Goal: Contribute content: Add original content to the website for others to see

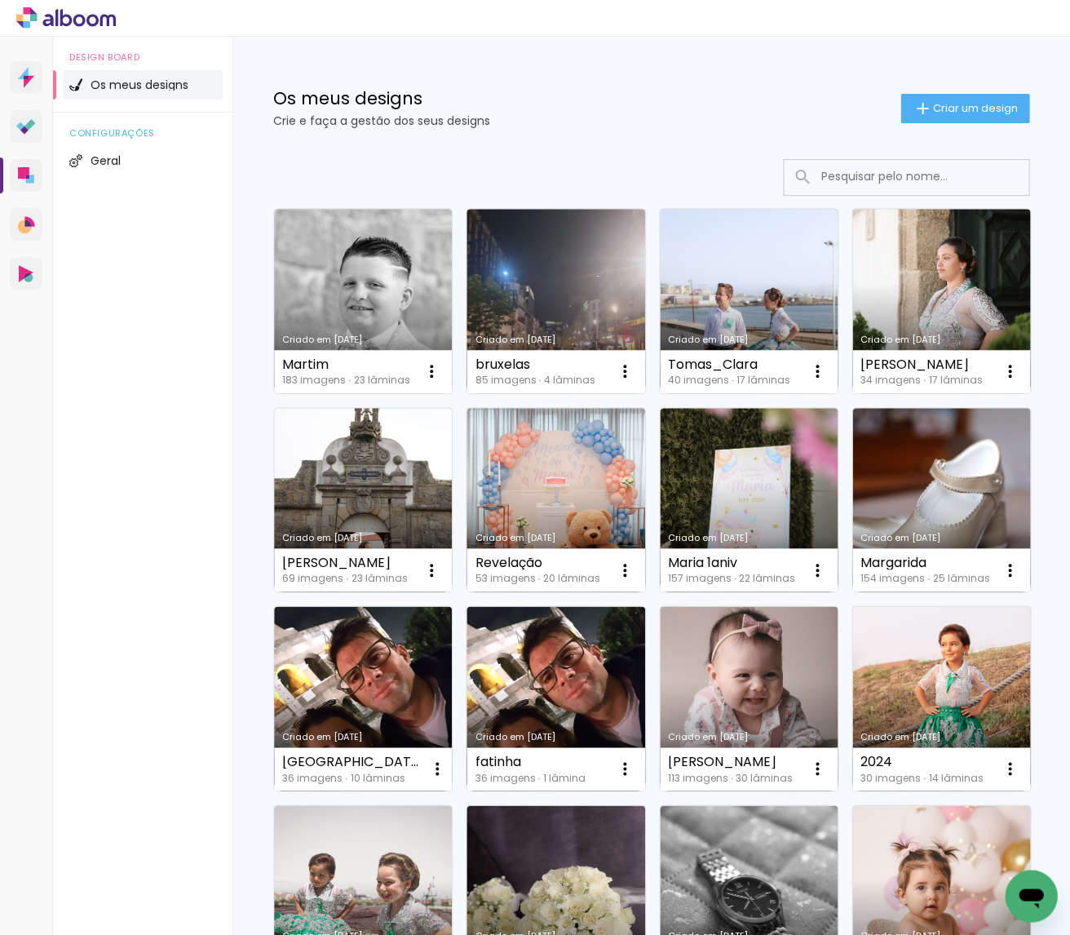
click at [885, 174] on input at bounding box center [928, 176] width 232 height 33
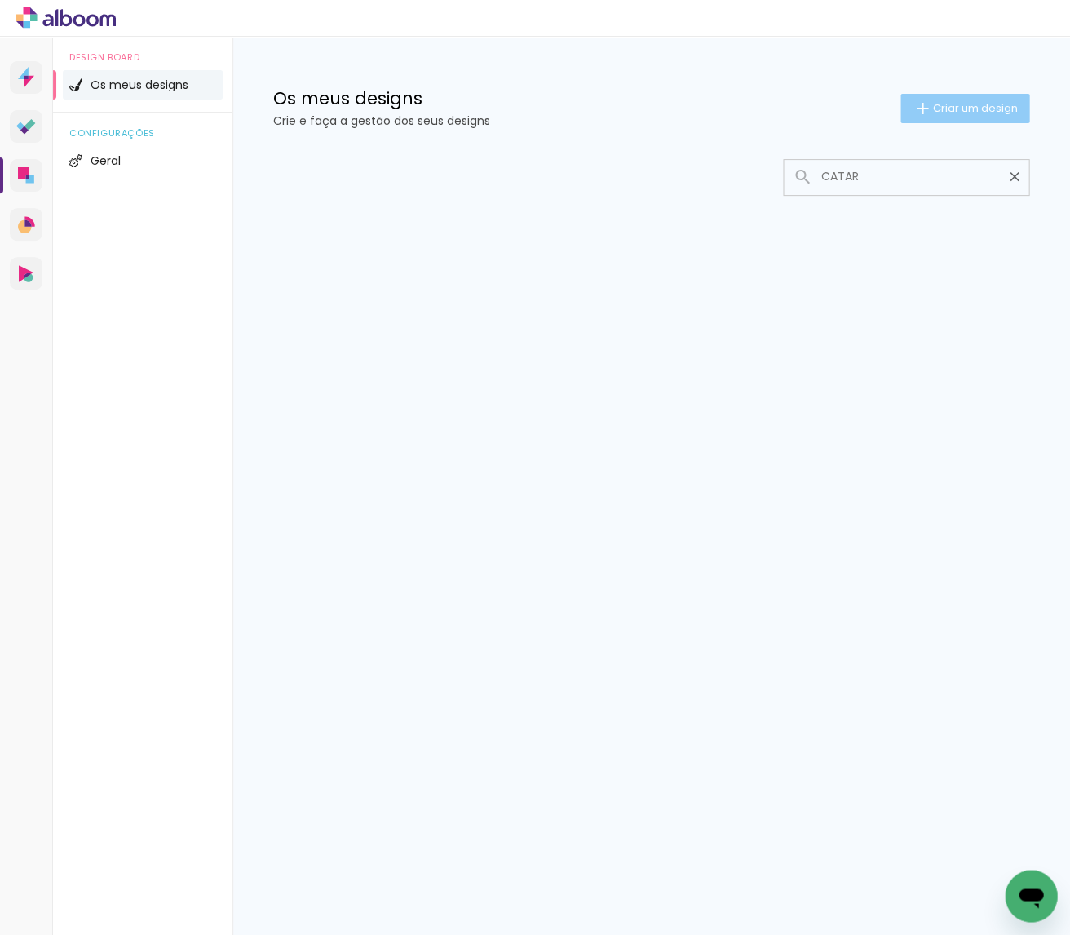
type input "CATAR"
type paper-input "CATAR"
drag, startPoint x: 949, startPoint y: 108, endPoint x: 930, endPoint y: 122, distance: 23.5
click at [951, 108] on span "Criar um design" at bounding box center [974, 108] width 85 height 11
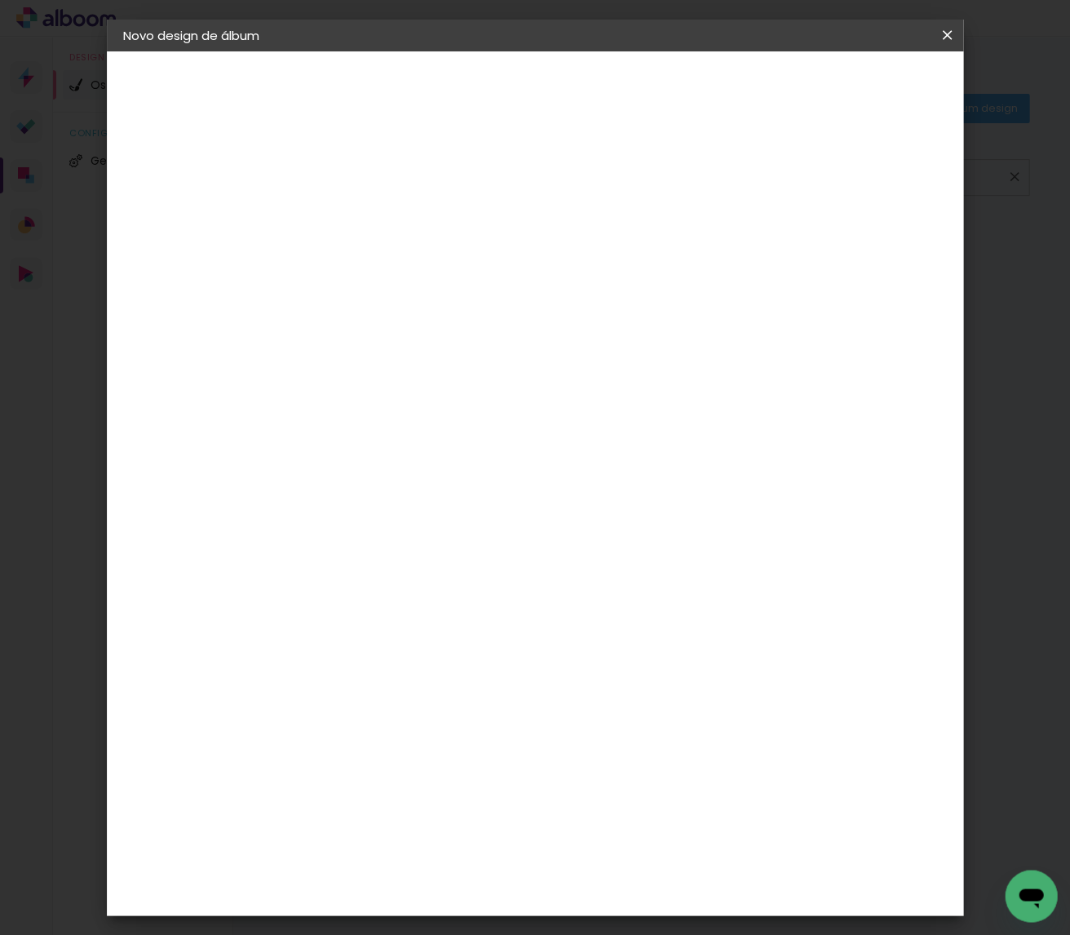
click at [396, 232] on paper-input-container "Título do álbum" at bounding box center [389, 219] width 11 height 42
type input "CP"
type paper-input "CP"
click at [557, 82] on paper-button "Avançar" at bounding box center [517, 86] width 80 height 28
click at [0, 0] on slot "Tamanho Livre" at bounding box center [0, 0] width 0 height 0
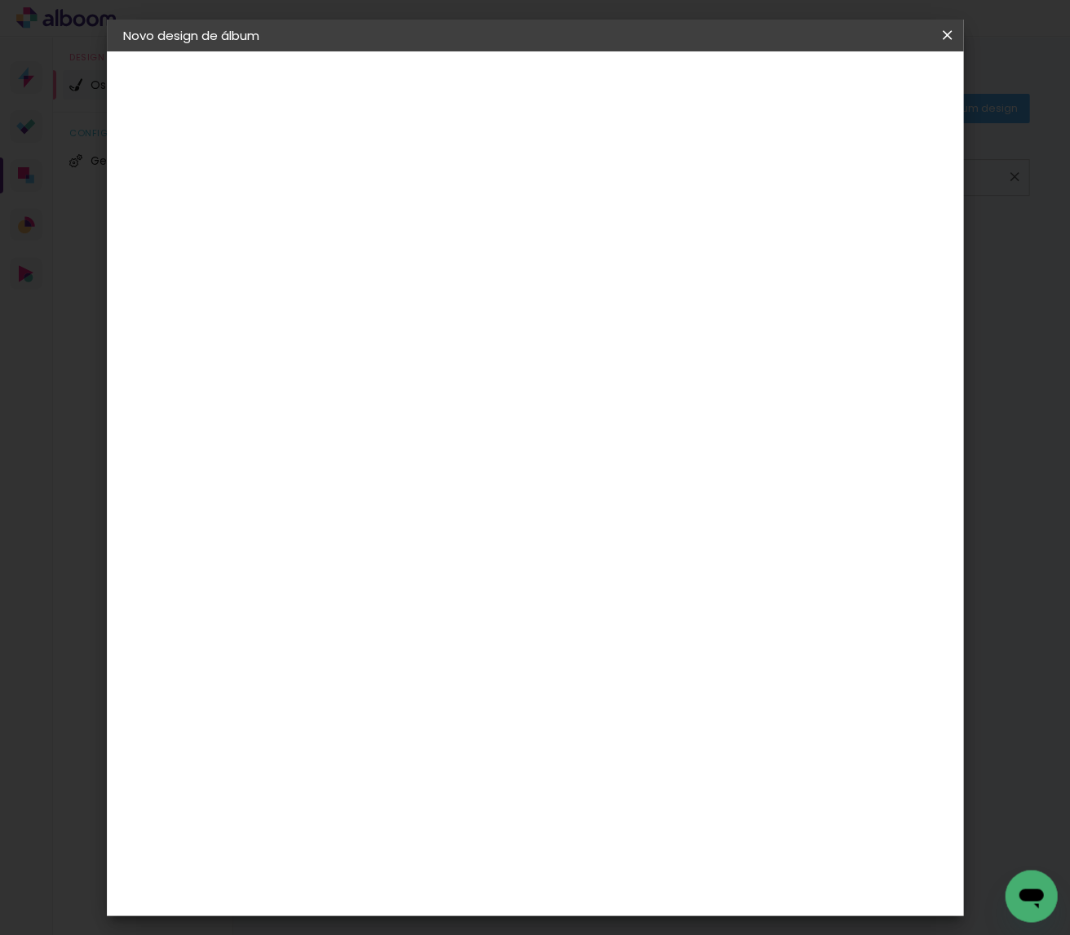
click at [0, 0] on slot "Avançar" at bounding box center [0, 0] width 0 height 0
click at [350, 406] on input "30" at bounding box center [338, 414] width 42 height 24
type input "3"
type input "2"
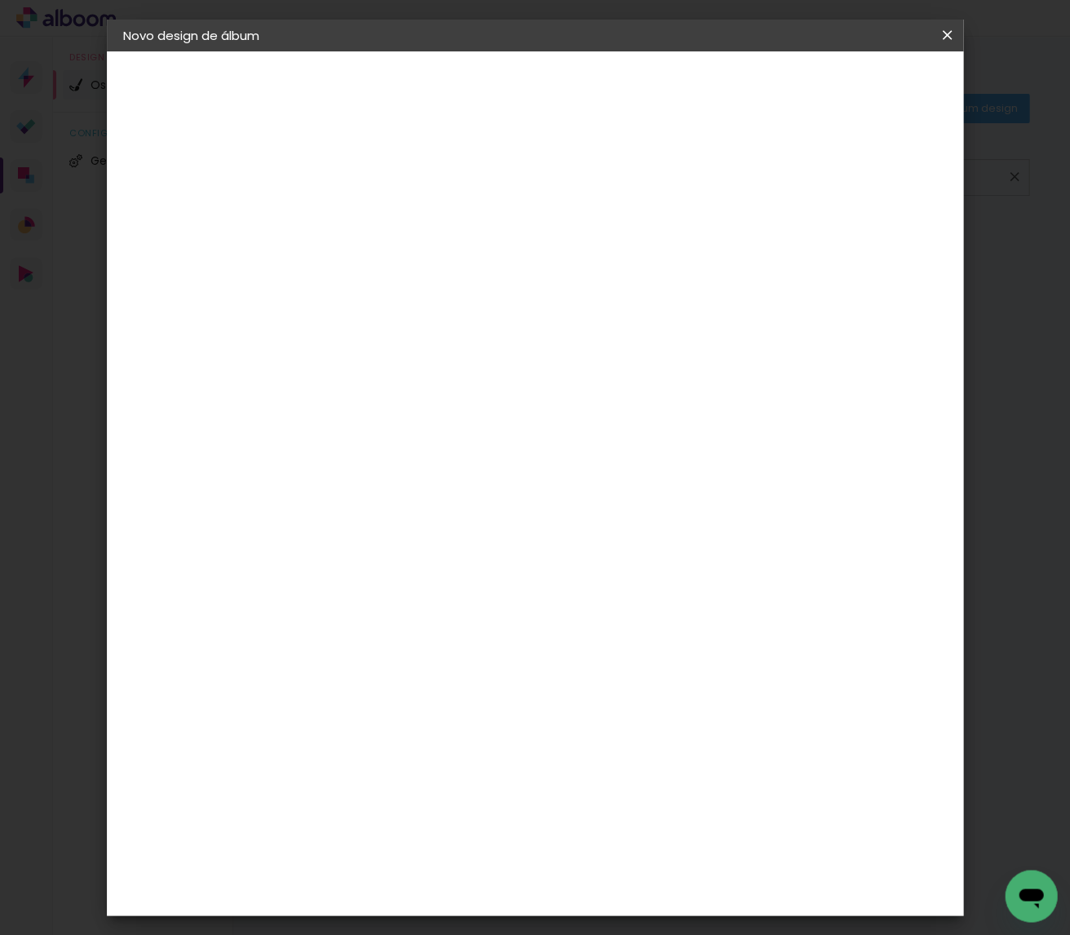
type input "5"
type input "25"
type paper-input "25"
click at [644, 539] on input "60" at bounding box center [630, 545] width 42 height 24
type input "50"
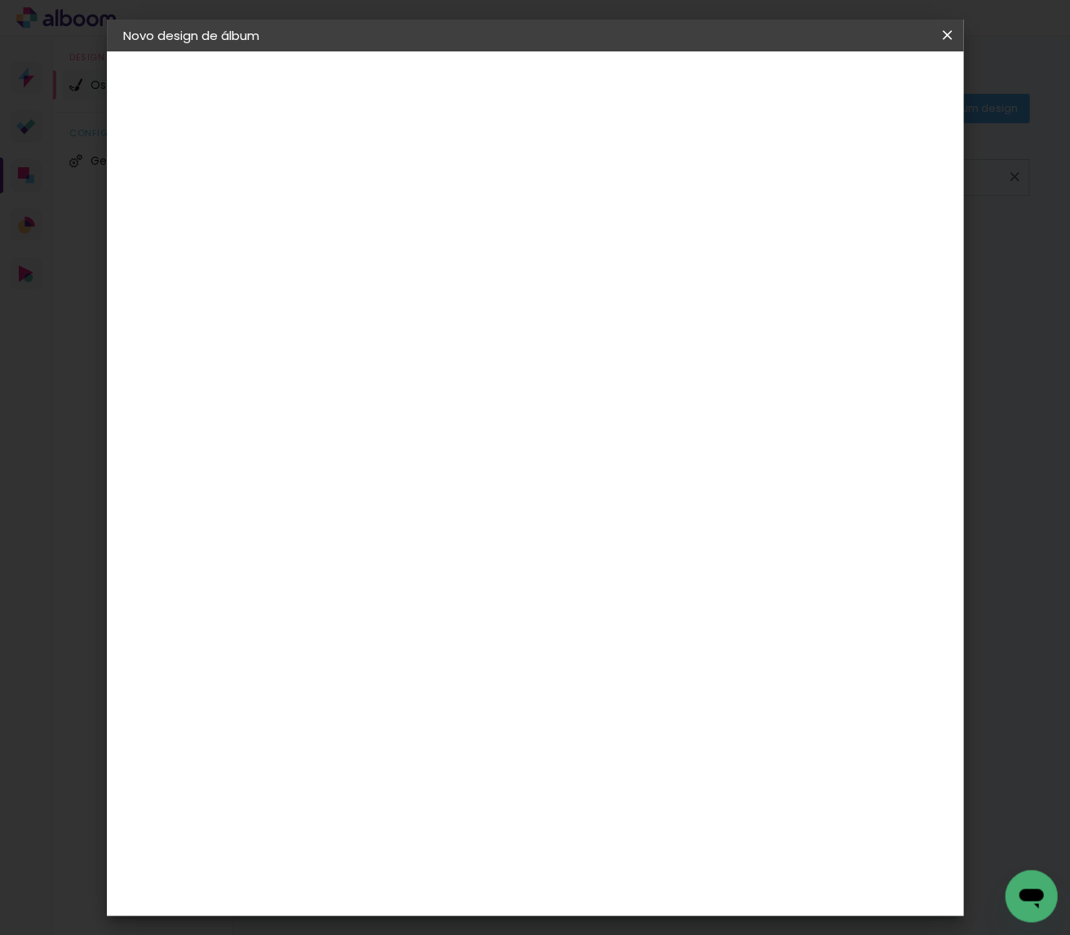
type paper-input "50"
click at [873, 96] on paper-button "Iniciar design" at bounding box center [819, 86] width 107 height 28
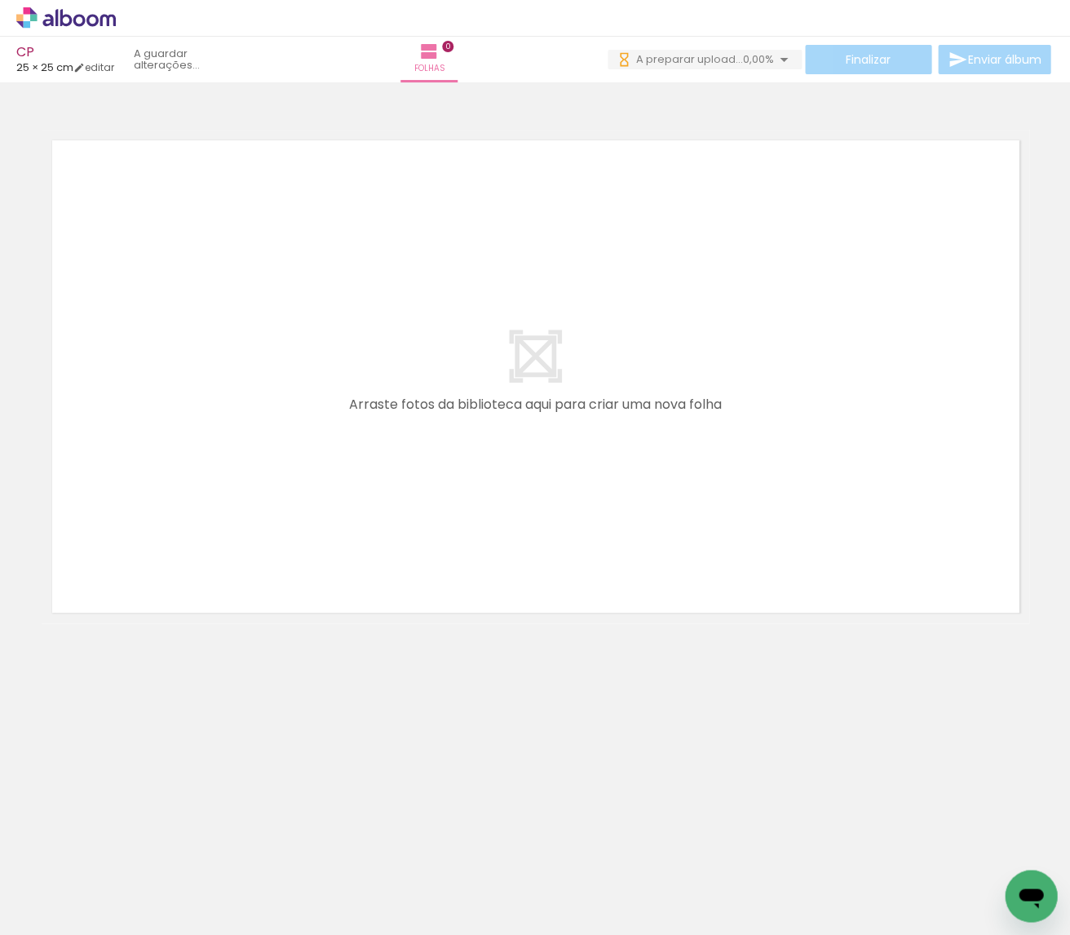
click at [749, 54] on span "0,00%" at bounding box center [758, 58] width 31 height 15
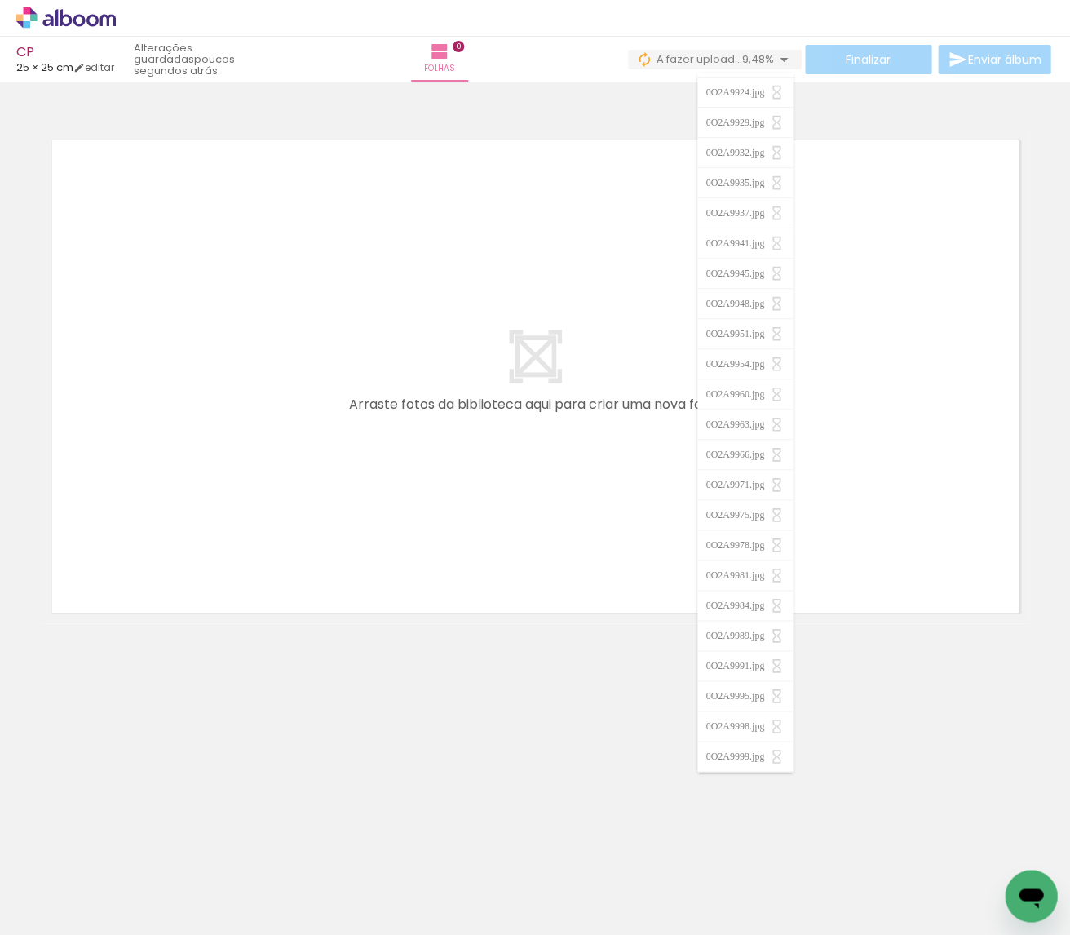
scroll to position [2428, 0]
